Goal: Task Accomplishment & Management: Use online tool/utility

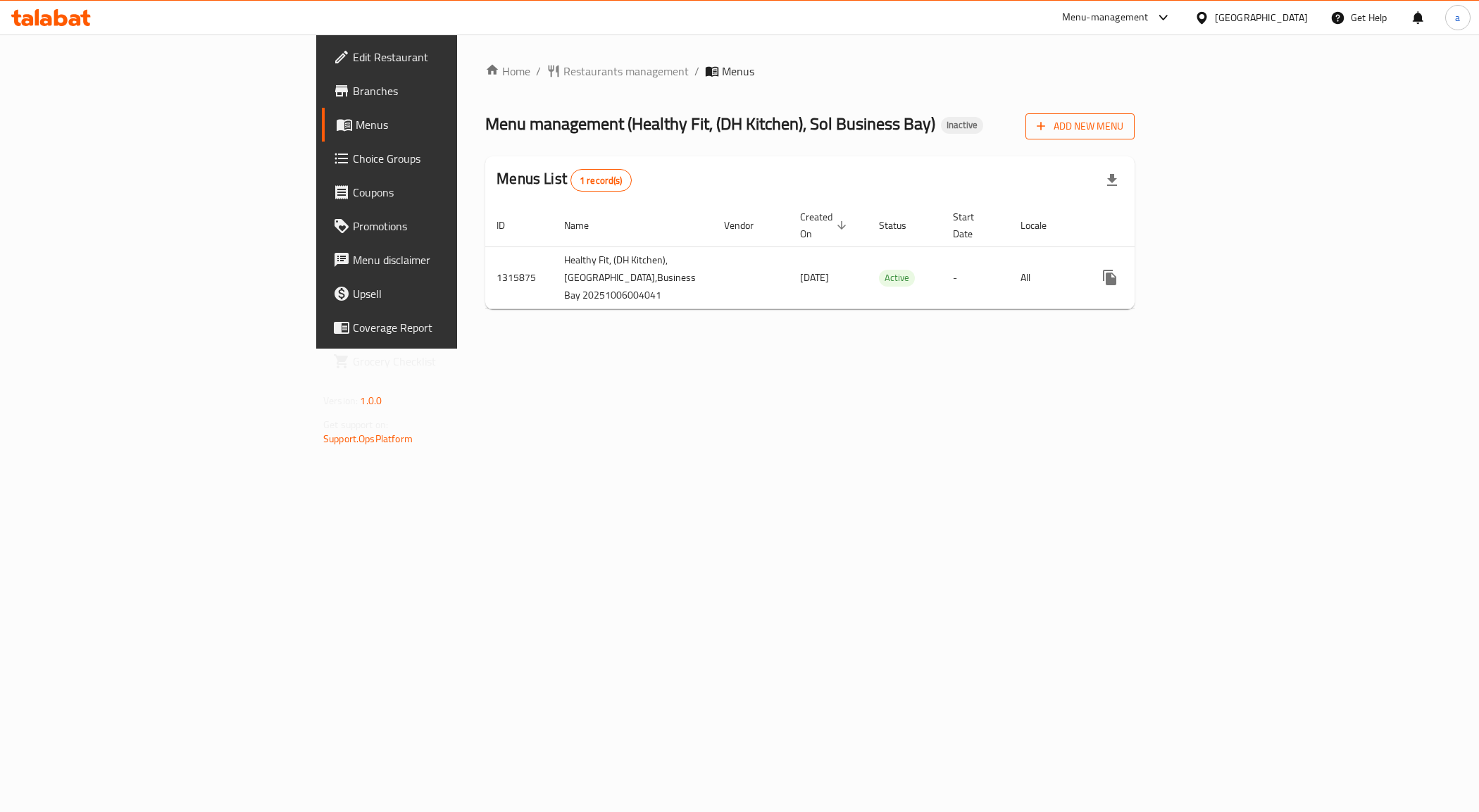
click at [1123, 128] on span "Add New Menu" at bounding box center [1080, 126] width 87 height 18
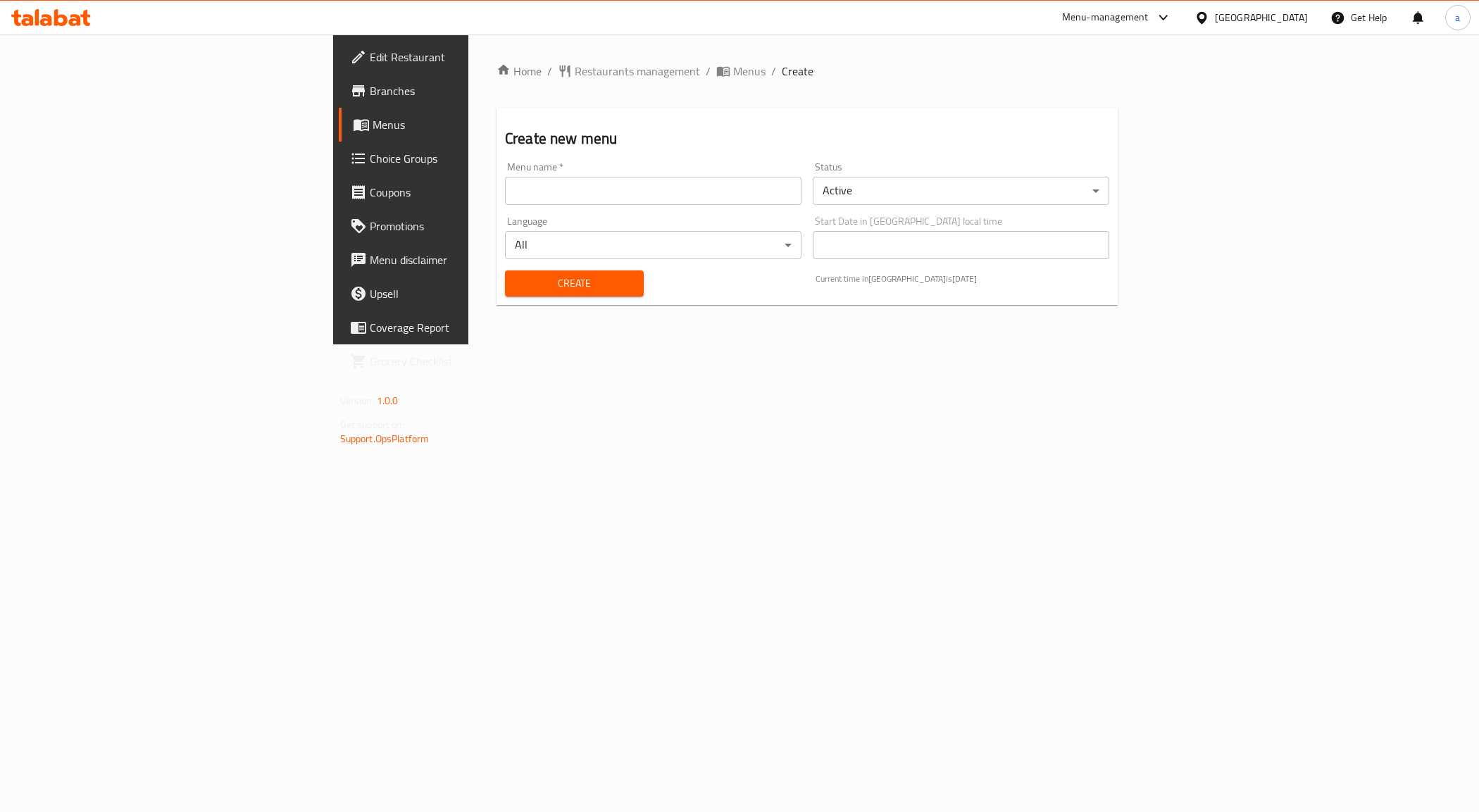
click at [505, 199] on input "text" at bounding box center [653, 191] width 296 height 28
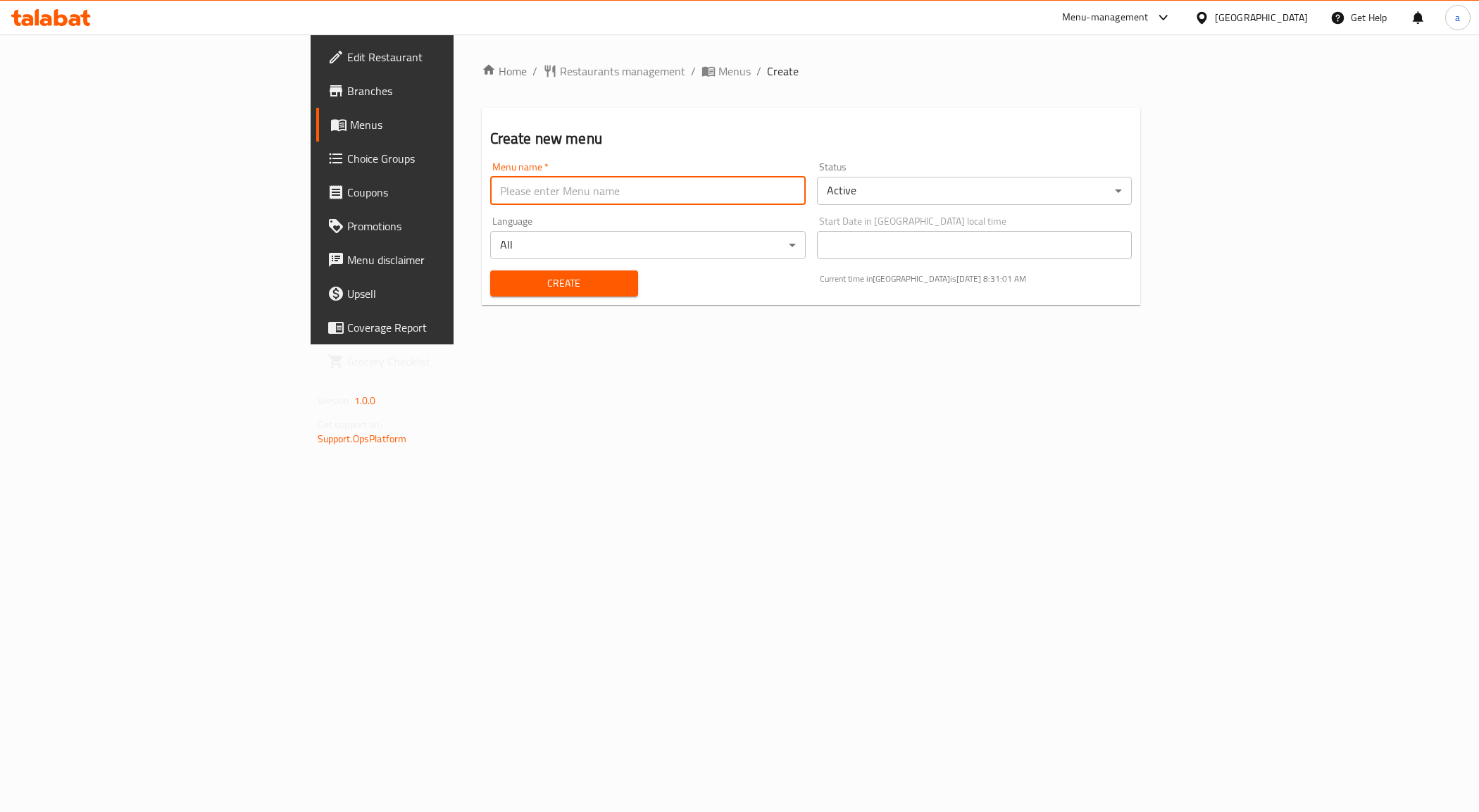
type input "Menu"
click at [502, 285] on span "Create" at bounding box center [565, 283] width 126 height 18
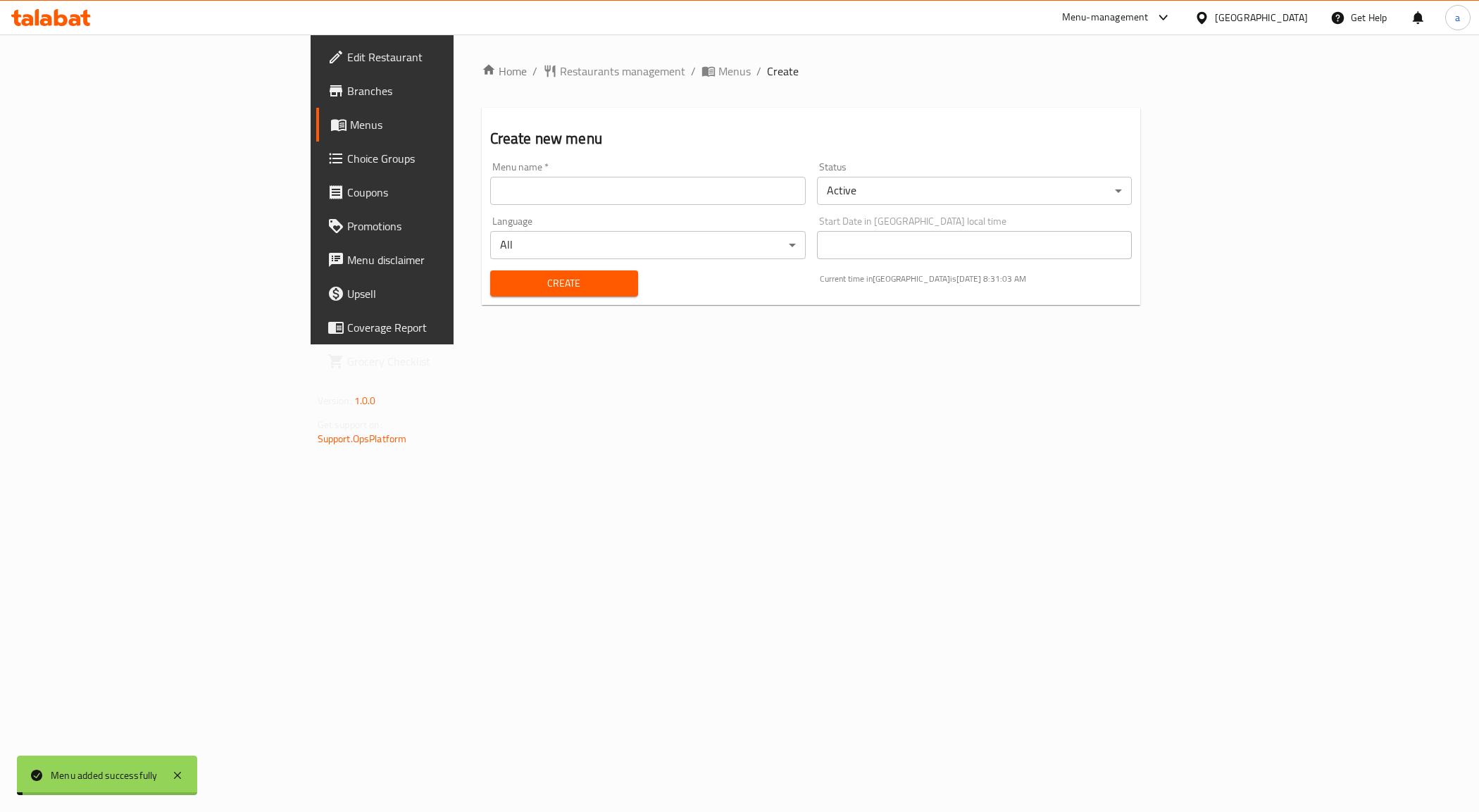
click at [350, 125] on span "Menus" at bounding box center [448, 125] width 197 height 17
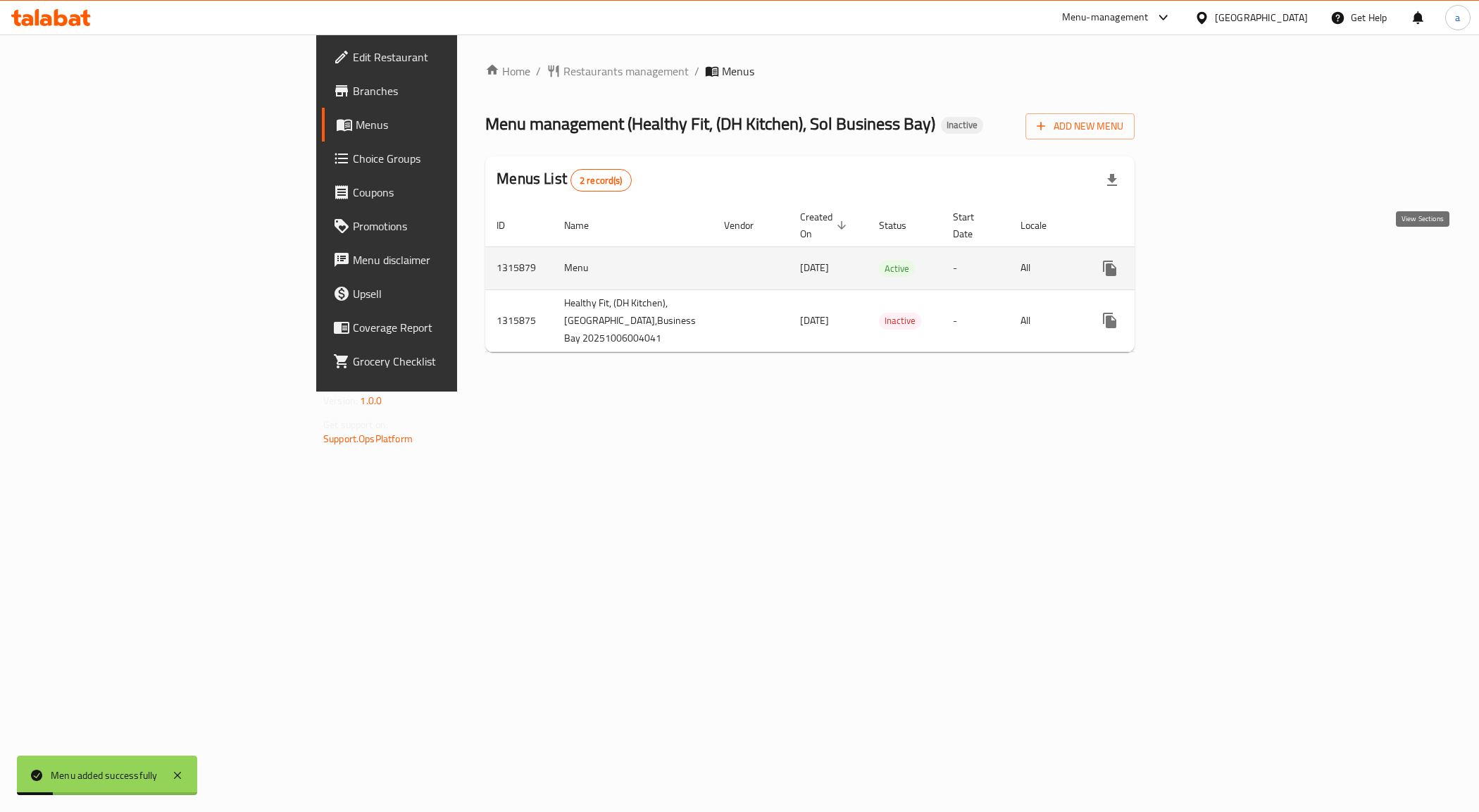
click at [1229, 252] on link "enhanced table" at bounding box center [1212, 268] width 34 height 34
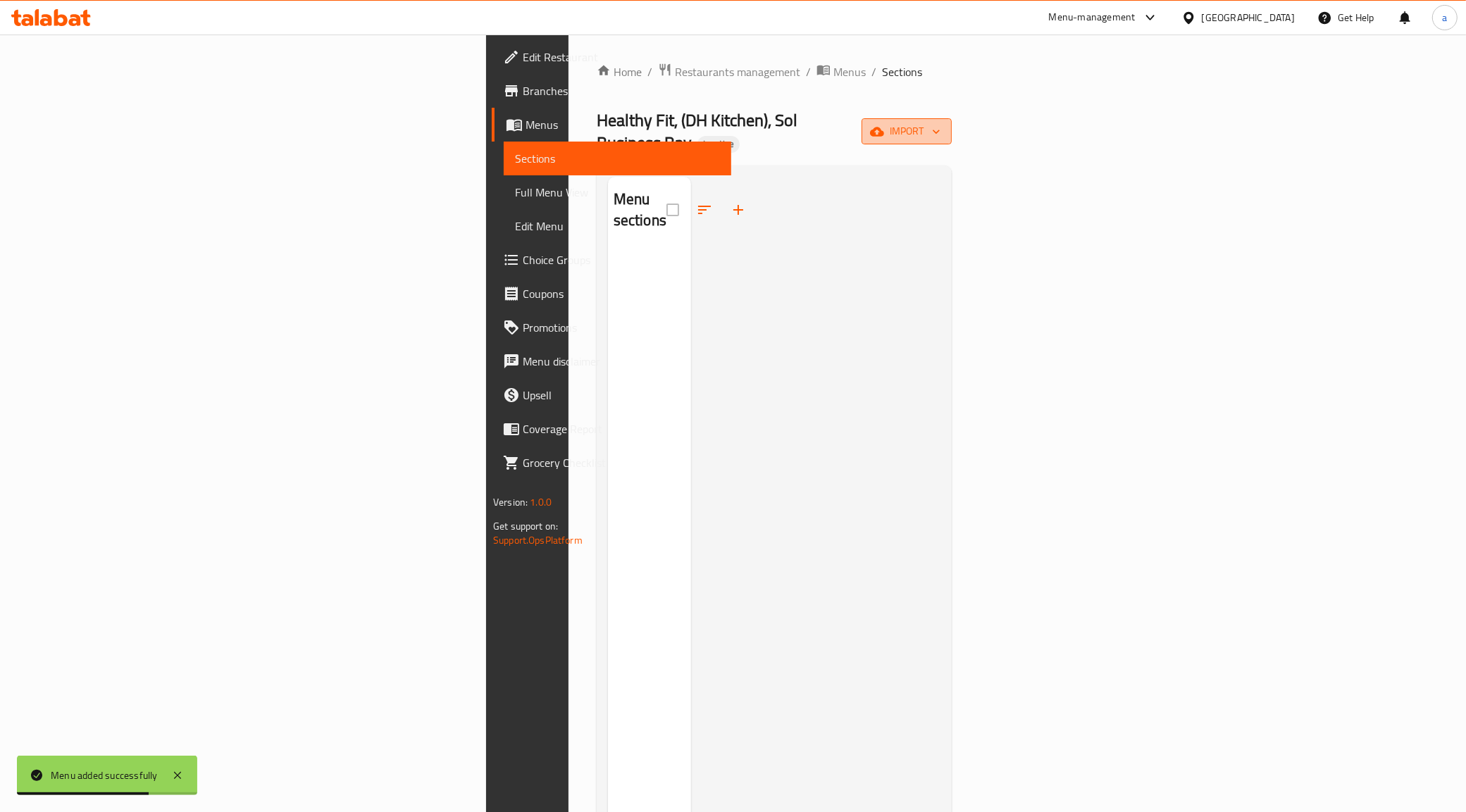
click at [941, 123] on span "import" at bounding box center [907, 131] width 68 height 18
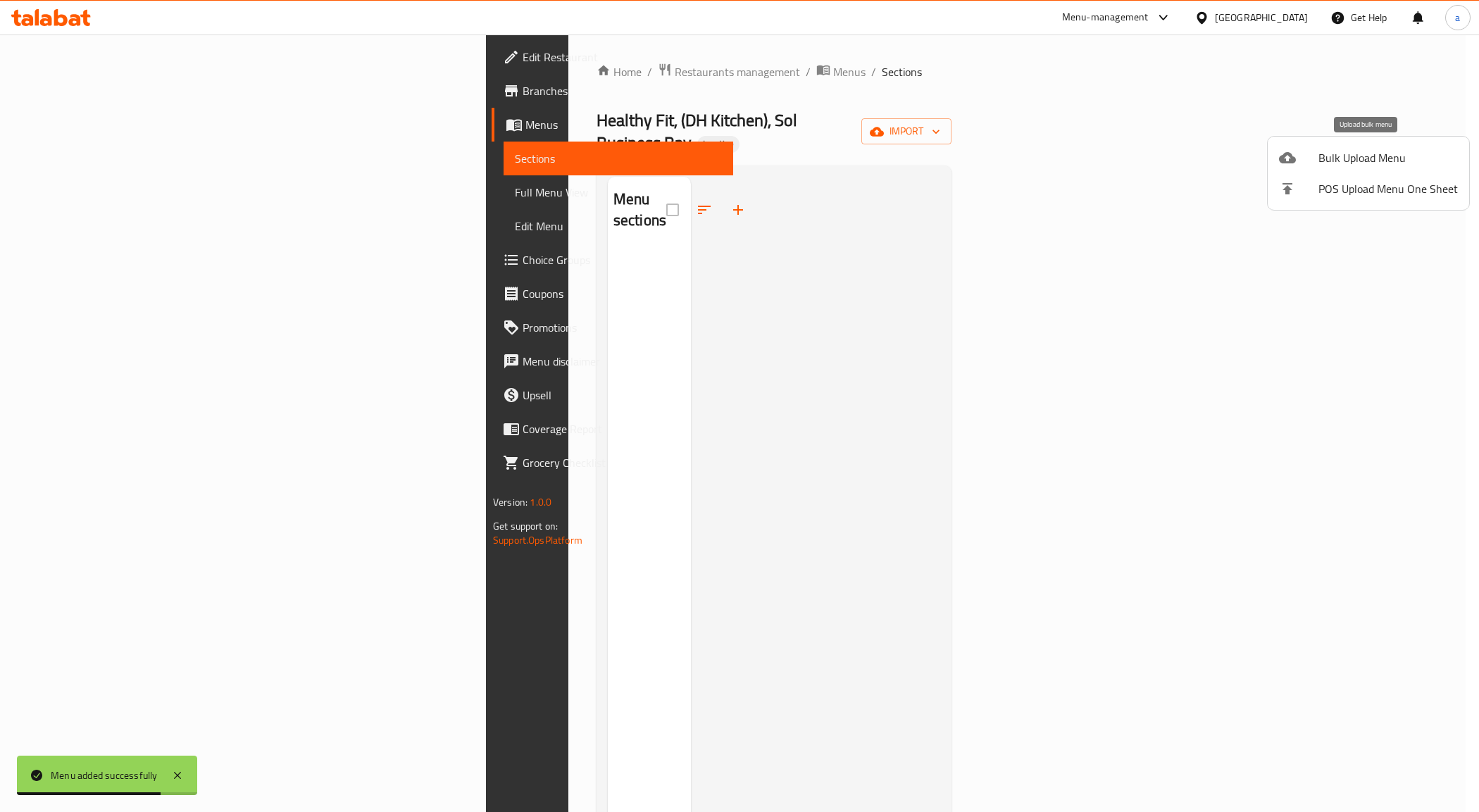
click at [1371, 152] on span "Bulk Upload Menu" at bounding box center [1389, 158] width 140 height 17
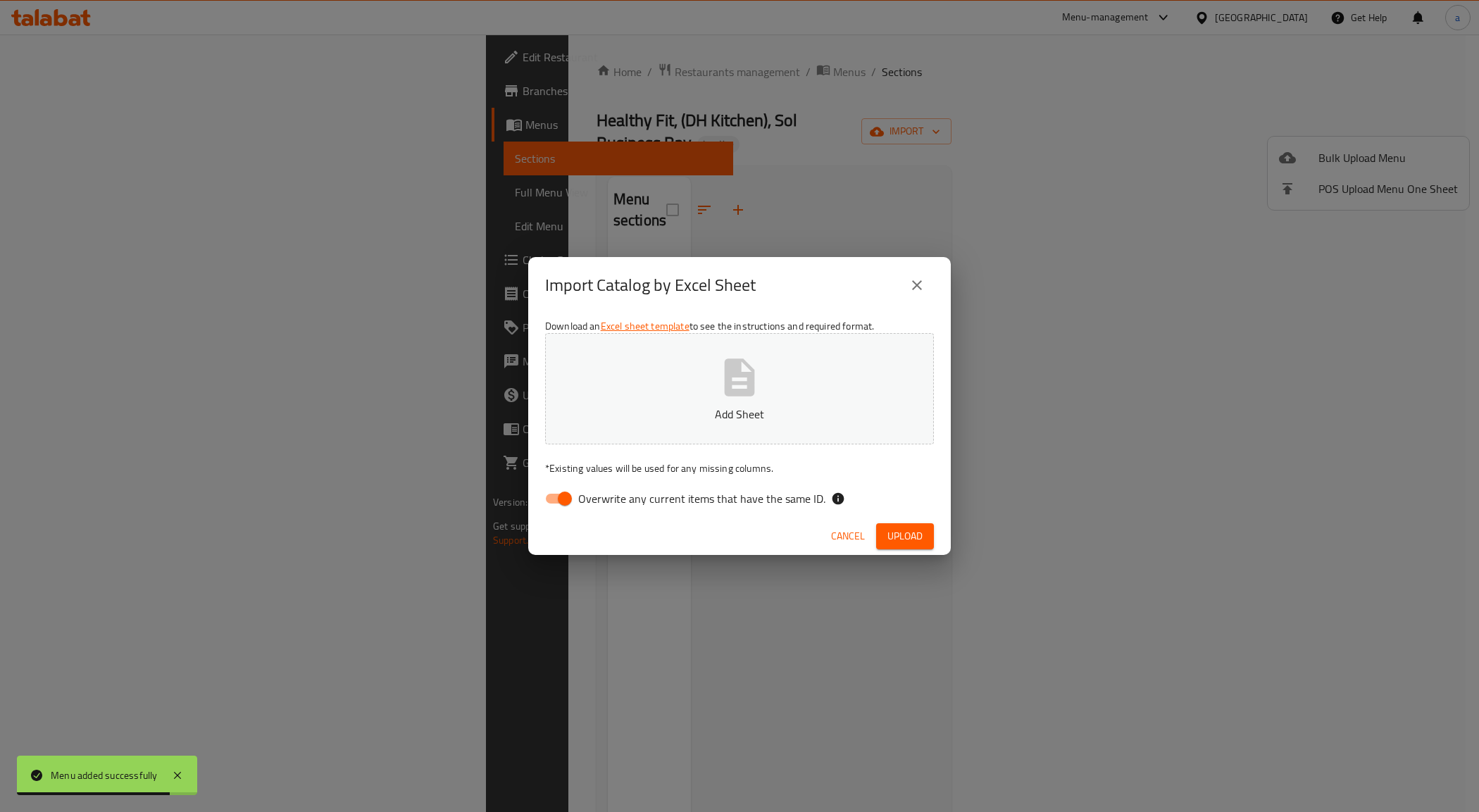
click at [740, 393] on icon "button" at bounding box center [740, 377] width 30 height 37
click at [572, 495] on input "Overwrite any current items that have the same ID." at bounding box center [565, 499] width 80 height 27
checkbox input "false"
click at [925, 541] on button "Upload" at bounding box center [905, 536] width 58 height 26
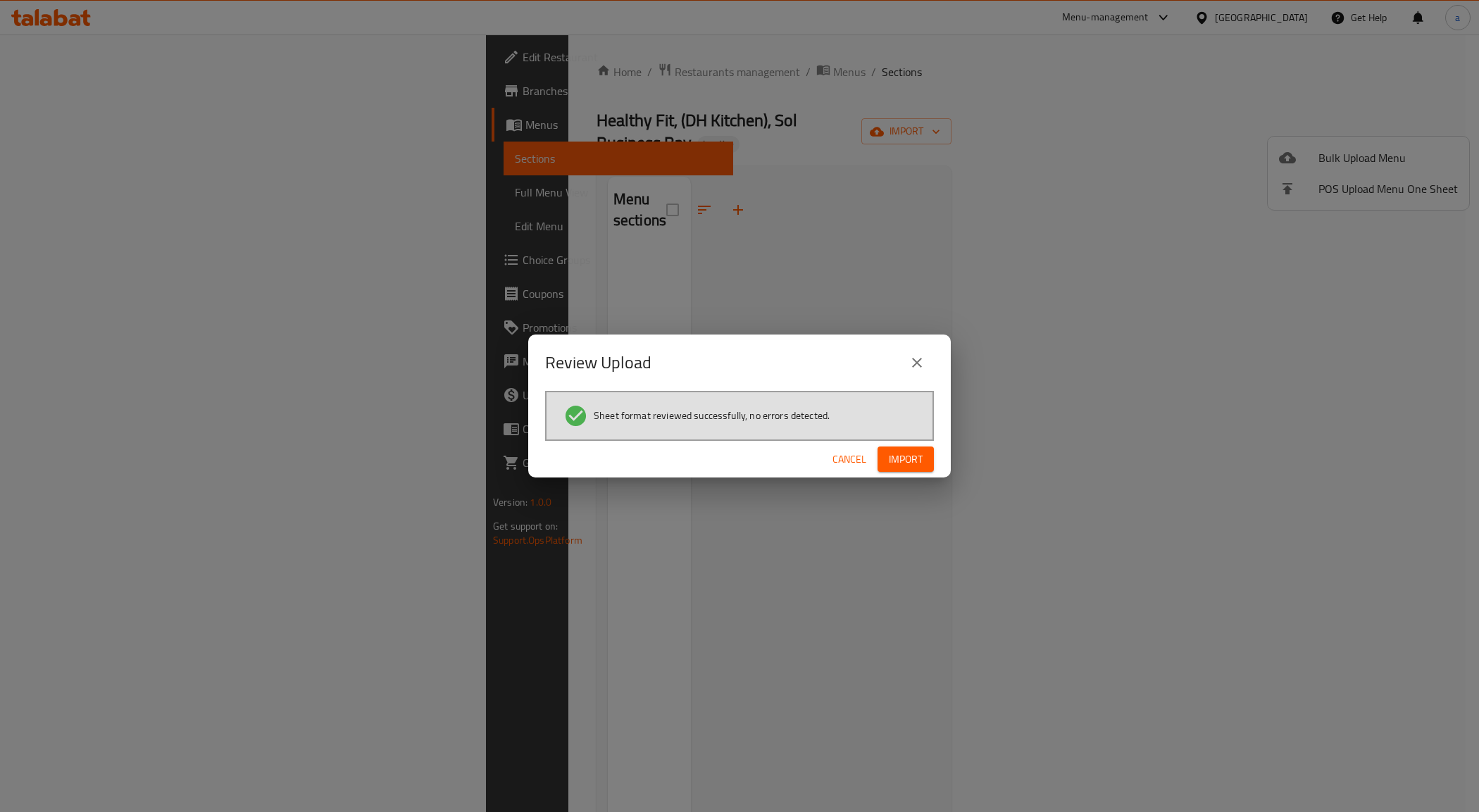
click at [903, 461] on span "Import" at bounding box center [906, 459] width 34 height 18
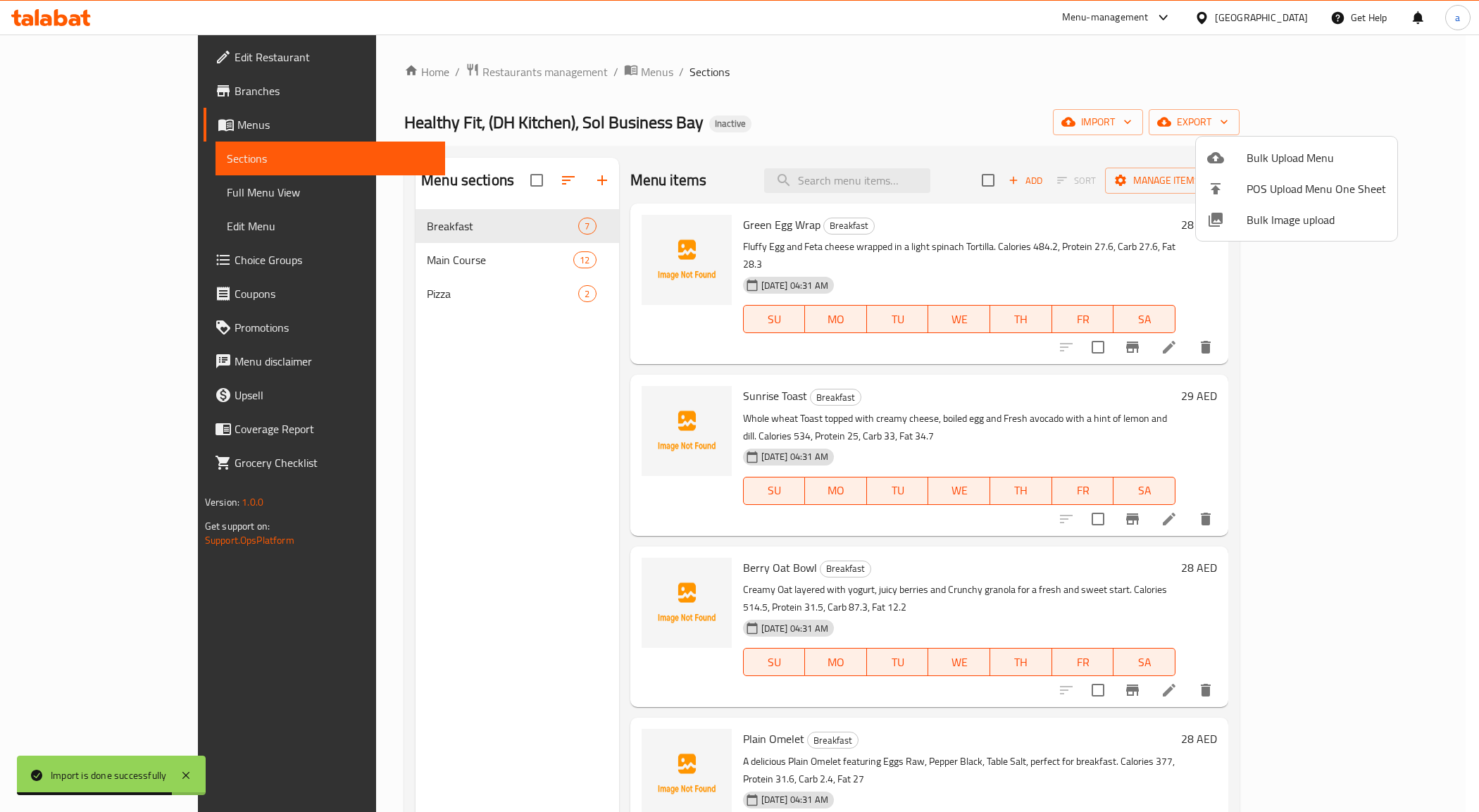
drag, startPoint x: 114, startPoint y: 200, endPoint x: 107, endPoint y: 198, distance: 7.3
click at [114, 200] on div at bounding box center [740, 406] width 1479 height 812
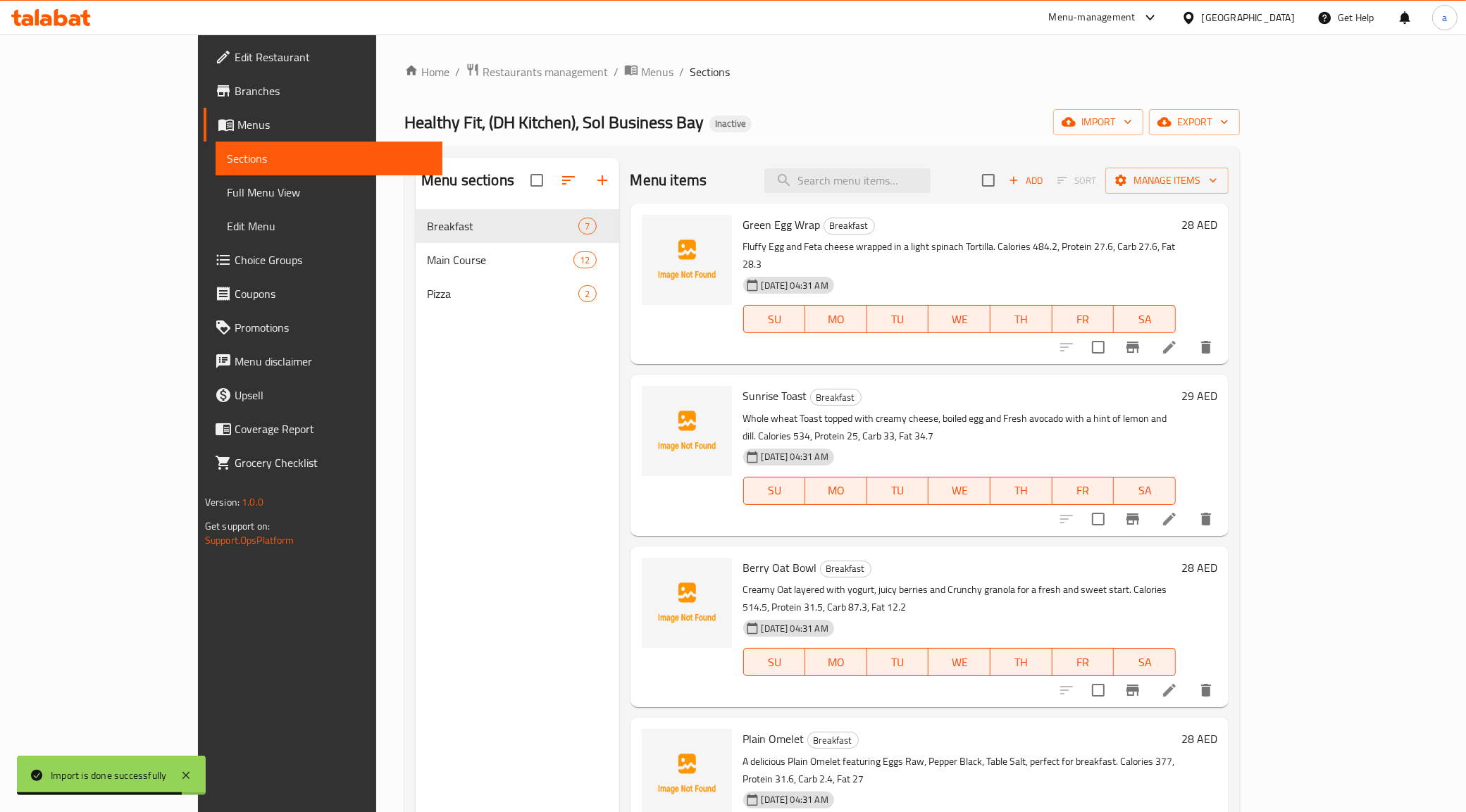
click at [227, 196] on span "Full Menu View" at bounding box center [329, 193] width 205 height 17
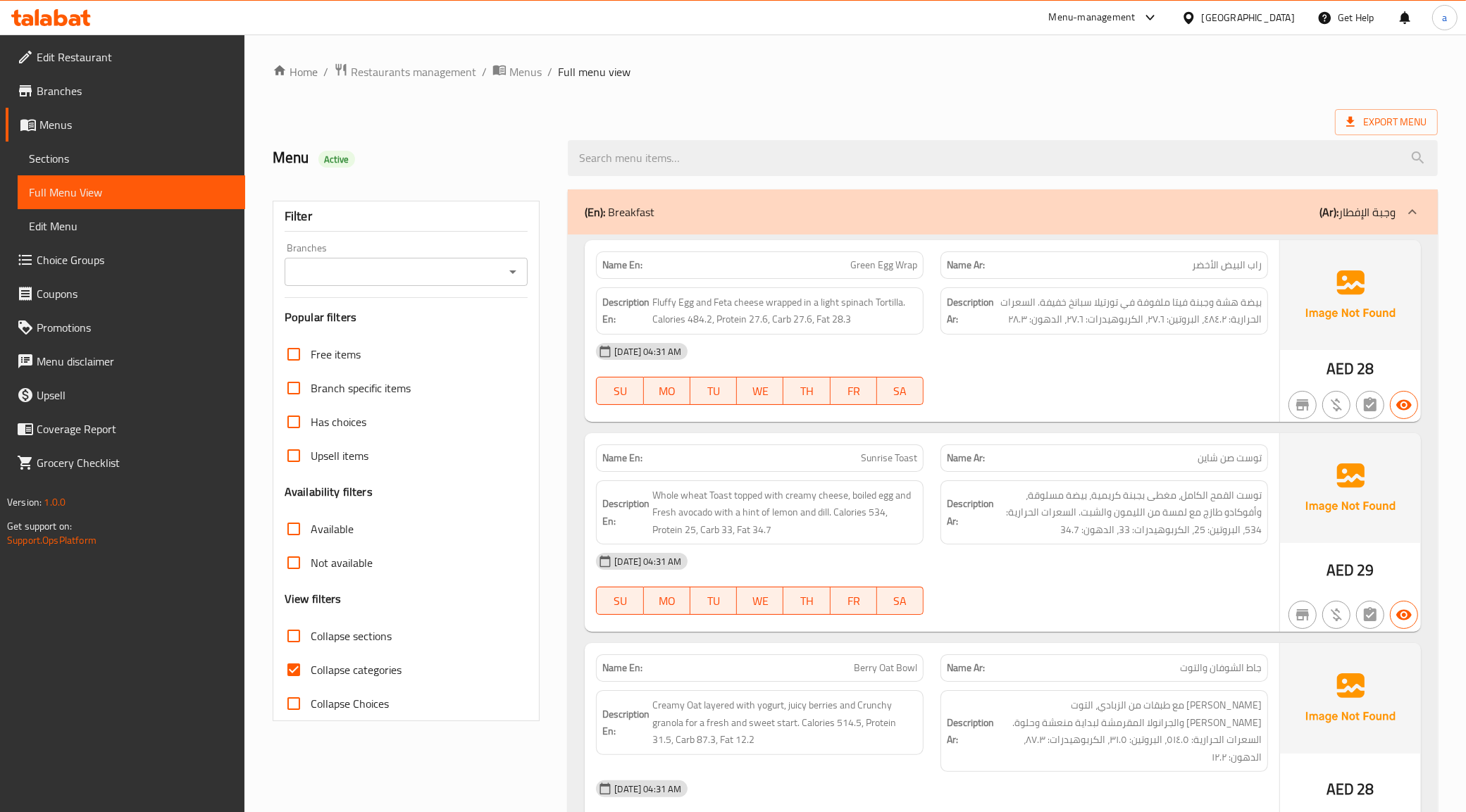
click at [282, 674] on input "Collapse categories" at bounding box center [294, 669] width 34 height 34
checkbox input "false"
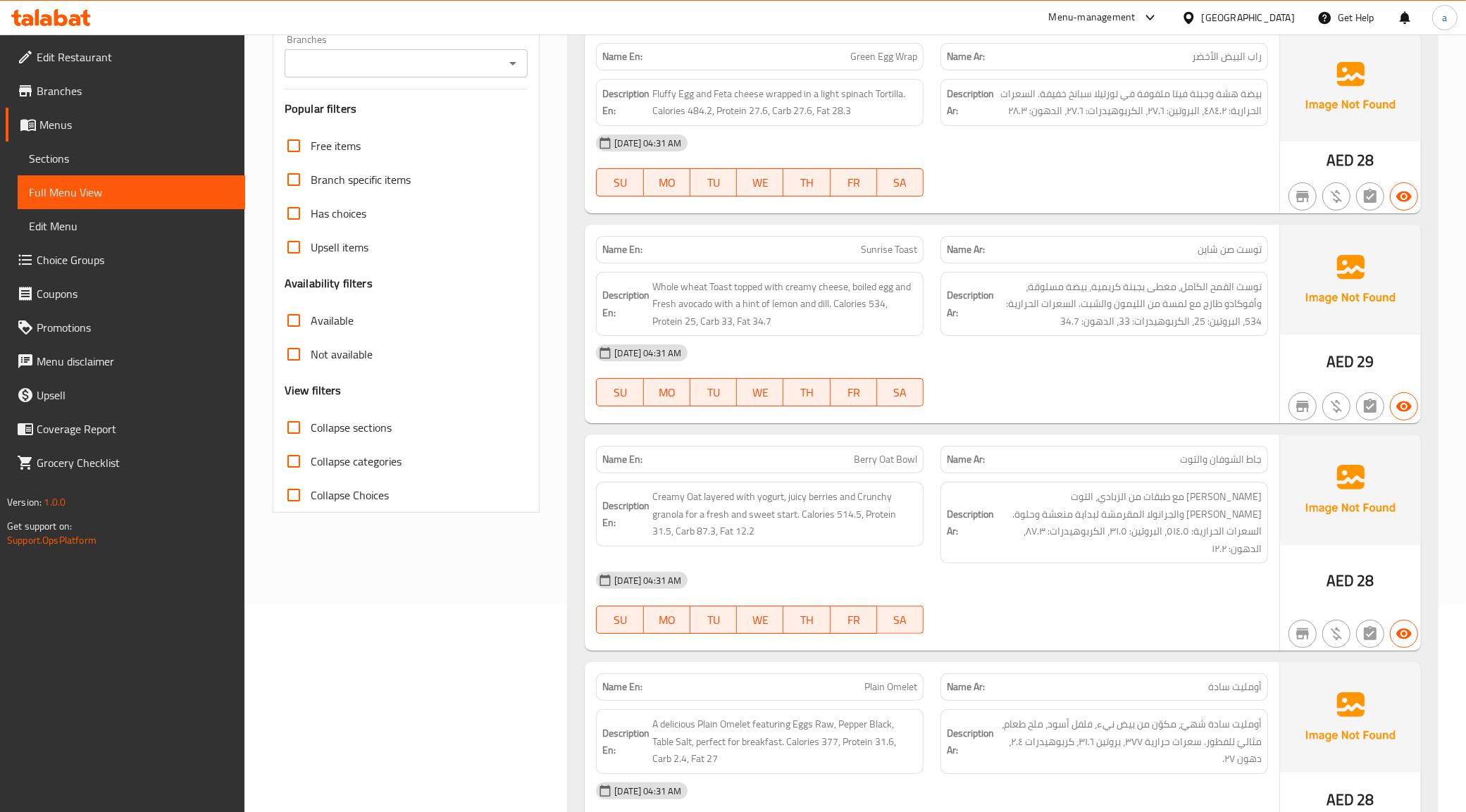
scroll to position [264, 0]
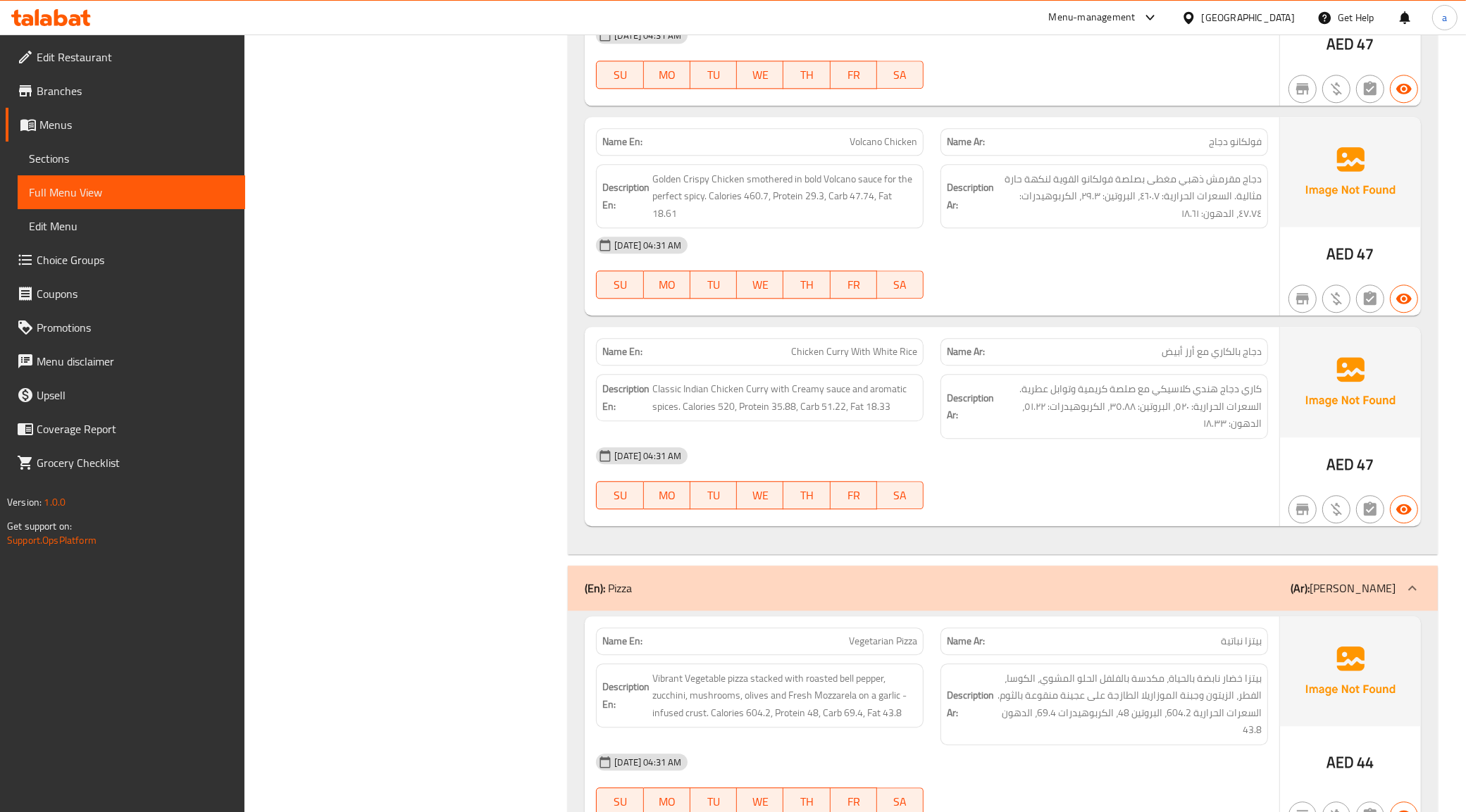
scroll to position [4058, 0]
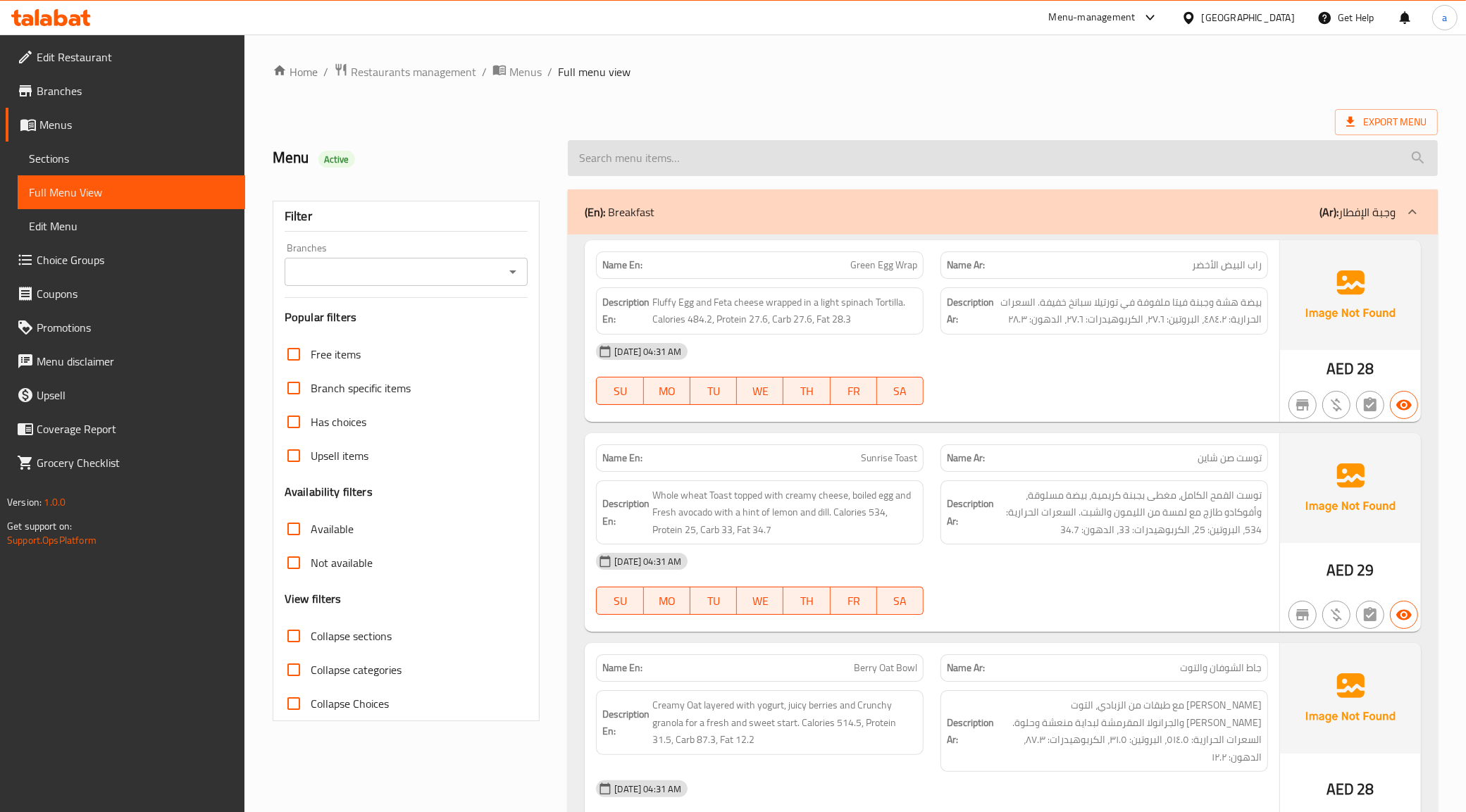
click at [963, 143] on input "search" at bounding box center [1003, 158] width 870 height 36
